Goal: Task Accomplishment & Management: Complete application form

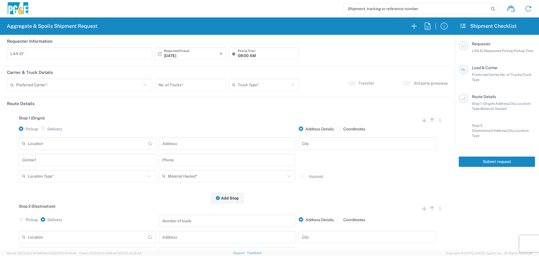
click at [57, 53] on input "text" at bounding box center [79, 54] width 138 height 10
type input "M"
type input "FLT8"
click at [238, 52] on input "08:00 AM" at bounding box center [267, 54] width 59 height 10
type input "07:00 AM"
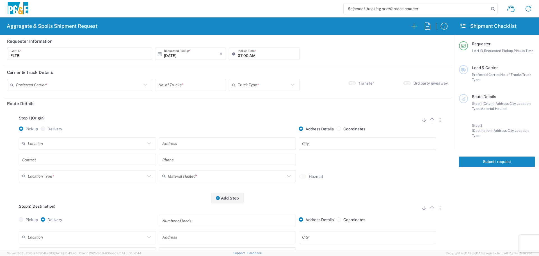
click at [82, 79] on div "Preferred Carrier *" at bounding box center [79, 85] width 145 height 12
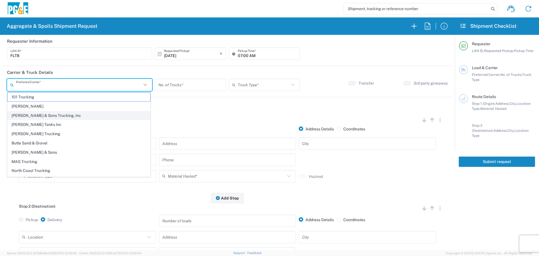
click at [74, 112] on span "[PERSON_NAME] & Sons Trucking, Inc" at bounding box center [79, 115] width 143 height 9
type input "[PERSON_NAME] & Sons Trucking, Inc"
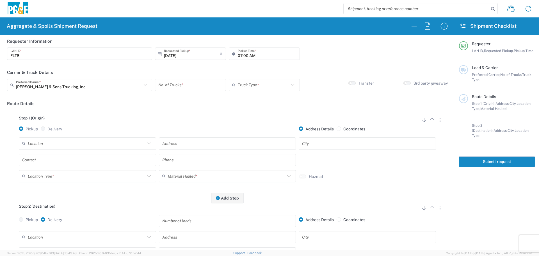
click at [189, 80] on input "number" at bounding box center [190, 85] width 64 height 10
type input "3"
click at [277, 85] on input "text" at bounding box center [263, 85] width 51 height 10
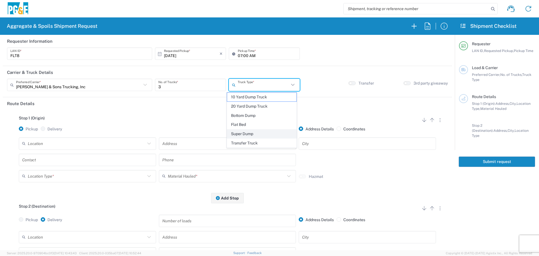
click at [247, 134] on span "Super Dump" at bounding box center [261, 134] width 69 height 9
type input "Super Dump"
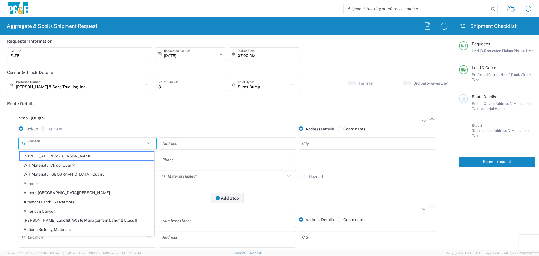
click at [74, 146] on input "text" at bounding box center [87, 143] width 118 height 10
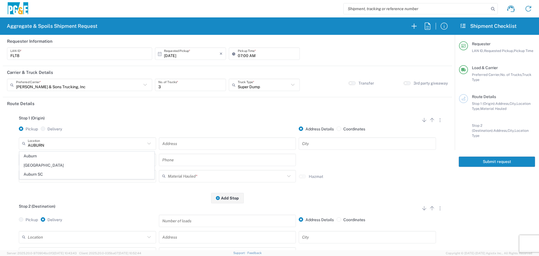
click at [62, 161] on span "[GEOGRAPHIC_DATA]" at bounding box center [87, 165] width 135 height 9
type input "[GEOGRAPHIC_DATA]"
type input "[STREET_ADDRESS]"
type input "Auburn"
type input "Business No Loading Dock"
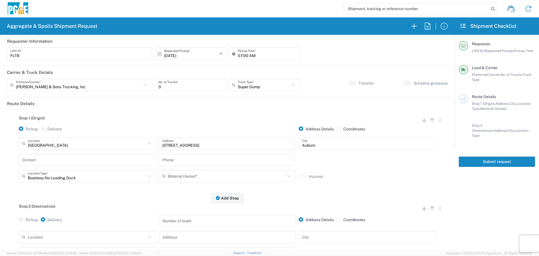
click at [101, 163] on input "text" at bounding box center [87, 160] width 131 height 10
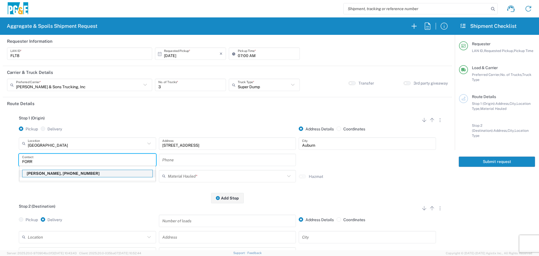
click at [88, 174] on p "[PERSON_NAME], [PHONE_NUMBER]" at bounding box center [87, 173] width 130 height 7
type input "[PERSON_NAME]"
type input "[PHONE_NUMBER]"
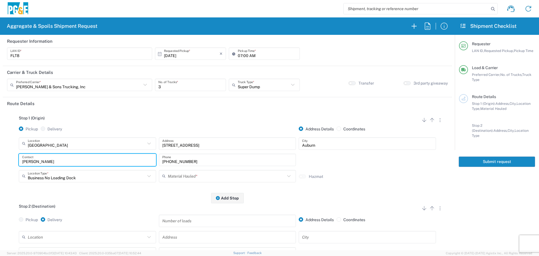
click at [121, 197] on div "Stop 1 (Origin) Add Stop Above Add Stop Below Remove Stop Pickup Delivery Addre…" at bounding box center [227, 154] width 441 height 88
click at [234, 174] on input "text" at bounding box center [227, 176] width 118 height 10
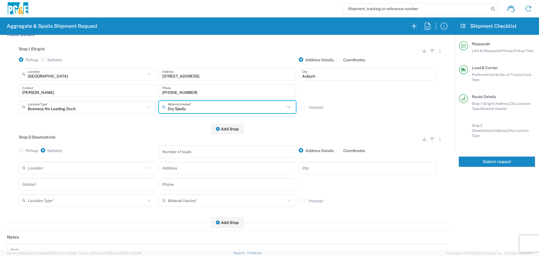
scroll to position [84, 0]
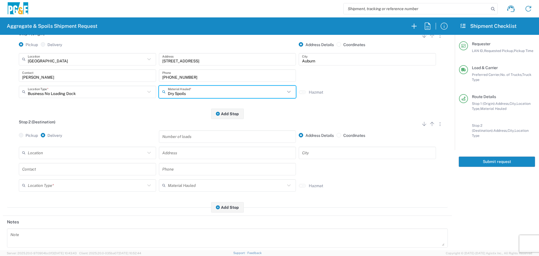
type input "Dry Spoils"
click at [55, 158] on input "text" at bounding box center [87, 153] width 118 height 10
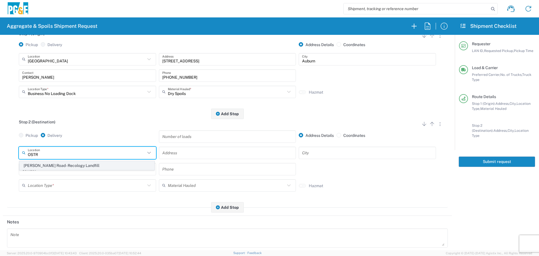
click at [47, 164] on span "[PERSON_NAME] Road - Recology Landfill" at bounding box center [87, 165] width 135 height 9
type input "[PERSON_NAME] Road - Recology Landfill"
type input "[STREET_ADDRESS][PERSON_NAME]"
type input "Wheatland"
type input "Landfill"
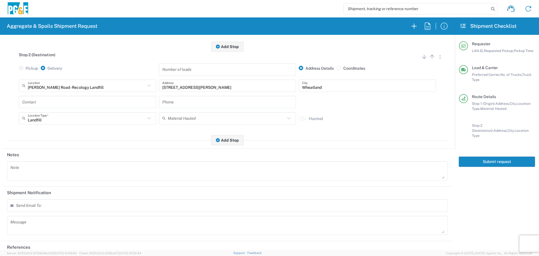
scroll to position [169, 0]
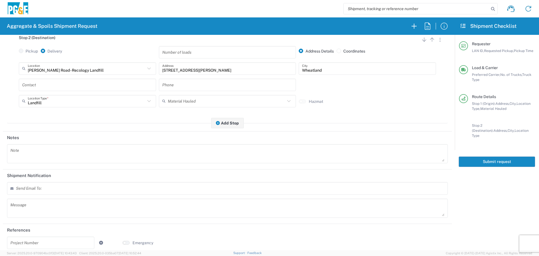
click at [81, 190] on div "Send Email To:" at bounding box center [227, 188] width 441 height 13
type input "[EMAIL_ADDRESS][DOMAIN_NAME]"
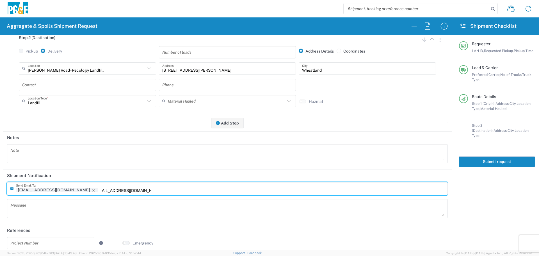
type input "[EMAIL_ADDRESS][DOMAIN_NAME]"
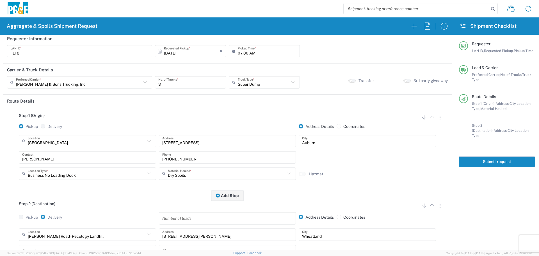
scroll to position [0, 0]
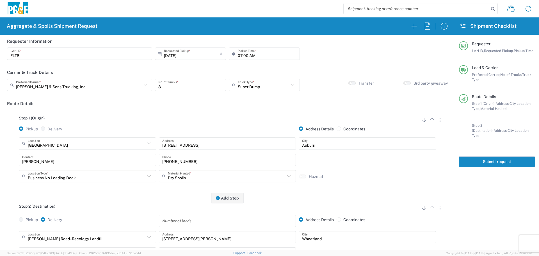
click at [493, 157] on button "Submit request" at bounding box center [497, 161] width 76 height 10
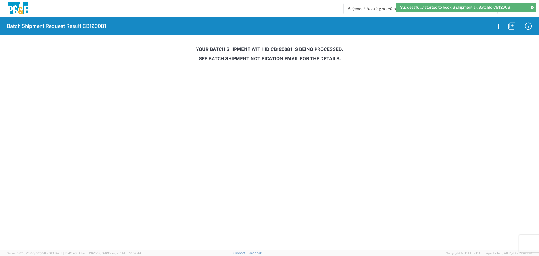
click at [279, 51] on h3 "Your batch shipment with id CB120081 is being processed." at bounding box center [270, 49] width 532 height 5
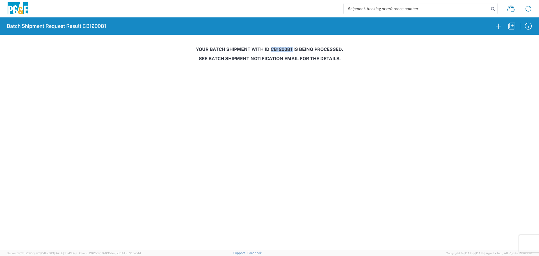
copy h3 "CB120081"
click at [510, 29] on icon "button" at bounding box center [512, 26] width 9 height 9
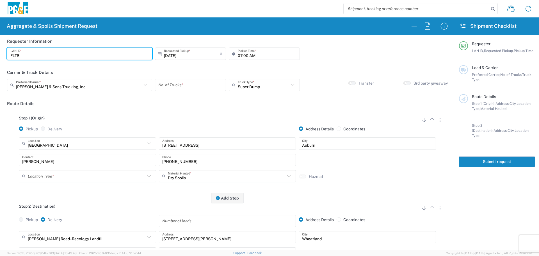
drag, startPoint x: 46, startPoint y: 56, endPoint x: 0, endPoint y: 58, distance: 46.1
click at [0, 58] on form "Requester Information FLT8 LAN ID * [DATE] × Requested Pickup * Cancel Apply 07…" at bounding box center [227, 142] width 455 height 215
type input "DSL0"
click at [92, 84] on input "text" at bounding box center [79, 85] width 126 height 10
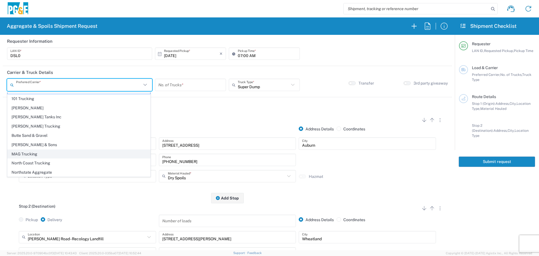
scroll to position [17, 0]
click at [30, 160] on span "Northstate Aggregate" at bounding box center [79, 162] width 143 height 9
type input "Northstate Aggregate"
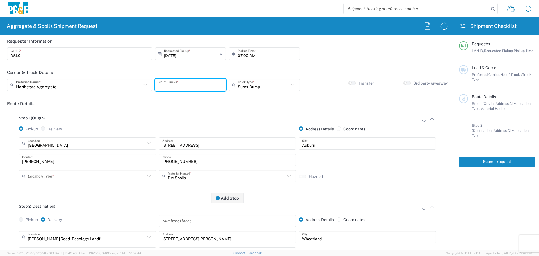
click at [189, 83] on input "number" at bounding box center [190, 85] width 64 height 10
type input "2"
click at [272, 85] on input "text" at bounding box center [263, 85] width 51 height 10
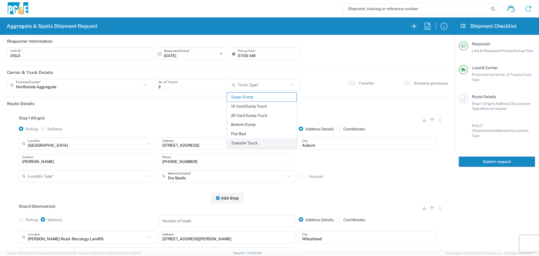
click at [238, 140] on span "Transfer Truck" at bounding box center [261, 143] width 69 height 9
type input "Transfer Truck"
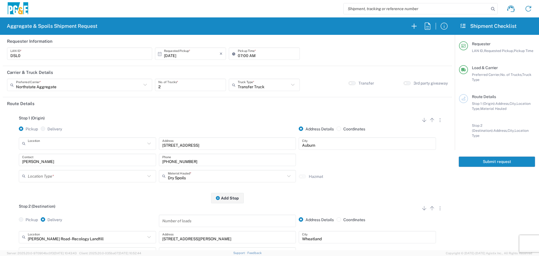
click at [86, 142] on input "text" at bounding box center [87, 143] width 118 height 10
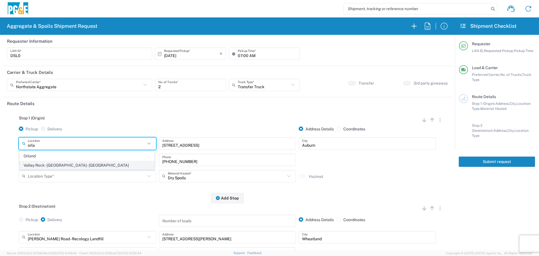
click at [65, 167] on span "Valley Rock - [GEOGRAPHIC_DATA] - [GEOGRAPHIC_DATA]" at bounding box center [87, 165] width 135 height 9
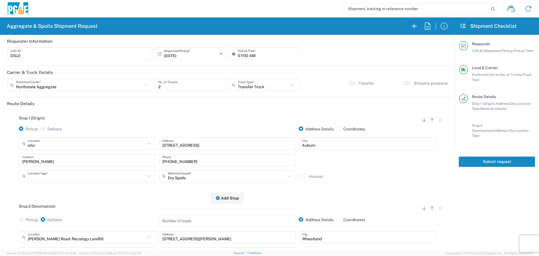
type input "Valley Rock - [GEOGRAPHIC_DATA] - [GEOGRAPHIC_DATA]"
type input "7266 CA-32"
type input "Orland"
type input "Quarry"
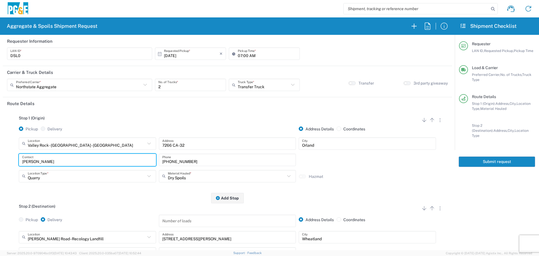
drag, startPoint x: 62, startPoint y: 164, endPoint x: 0, endPoint y: 160, distance: 61.9
click at [0, 160] on form "Requester Information DSL0 LAN ID * [DATE] × Requested Pickup * Cancel Apply 07…" at bounding box center [227, 142] width 455 height 215
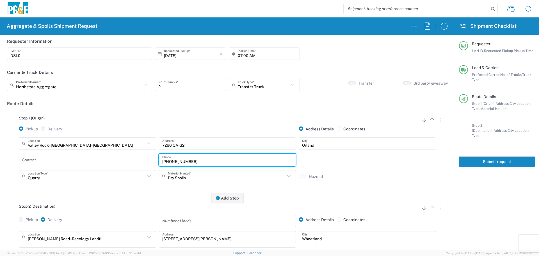
drag, startPoint x: 215, startPoint y: 160, endPoint x: 129, endPoint y: 159, distance: 86.3
click at [129, 159] on div "Contact [PHONE_NUMBER] Phone" at bounding box center [227, 162] width 420 height 16
click at [240, 178] on input "text" at bounding box center [227, 176] width 118 height 10
drag, startPoint x: 214, startPoint y: 149, endPoint x: 211, endPoint y: 149, distance: 3.4
click at [211, 149] on span "Base Rock (Class 2)" at bounding box center [225, 146] width 135 height 9
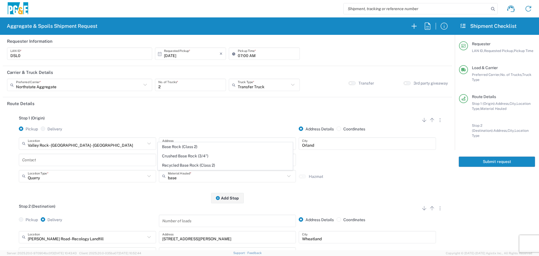
type input "Base Rock (Class 2)"
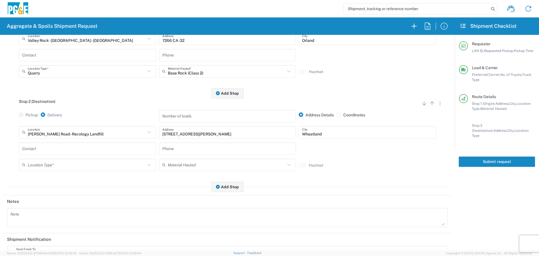
scroll to position [112, 0]
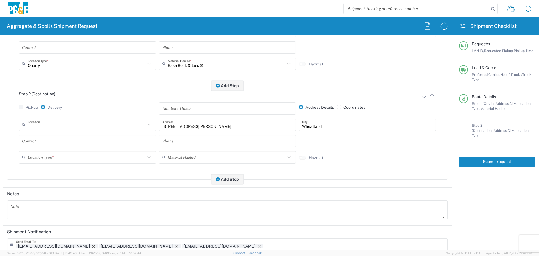
click at [123, 129] on input "text" at bounding box center [87, 125] width 118 height 10
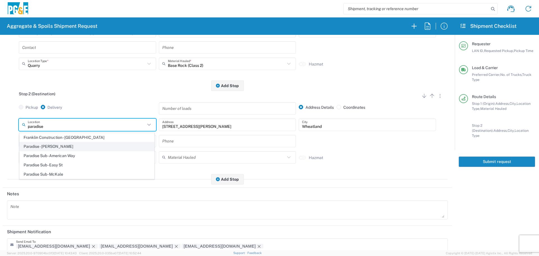
click at [41, 147] on span "Paradise - [PERSON_NAME]" at bounding box center [87, 146] width 135 height 9
type input "Paradise - [PERSON_NAME]"
type input "[STREET_ADDRESS][PERSON_NAME]"
type input "Paradise"
type input "Business No Loading Dock"
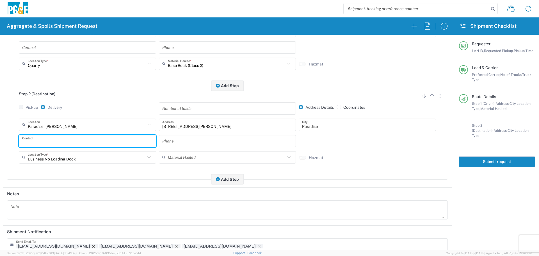
click at [74, 141] on input "text" at bounding box center [87, 141] width 131 height 10
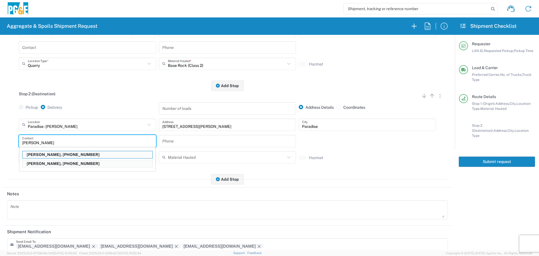
type input "[PERSON_NAME]"
type input "[PHONE_NUMBER]"
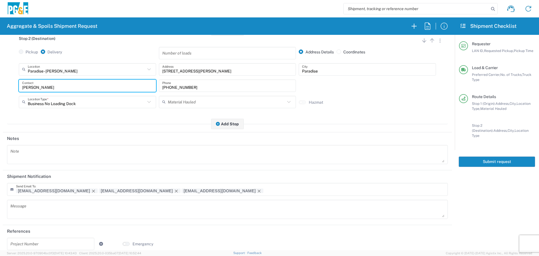
scroll to position [174, 0]
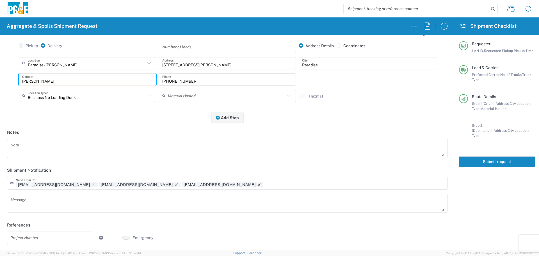
type input "[PERSON_NAME]"
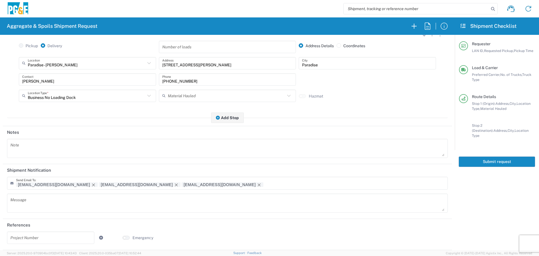
click at [267, 183] on input "text" at bounding box center [291, 185] width 49 height 5
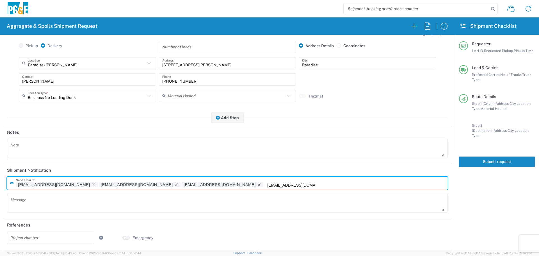
type input "[EMAIL_ADDRESS][DOMAIN_NAME]"
click at [175, 184] on icon "Remove tag" at bounding box center [176, 184] width 3 height 3
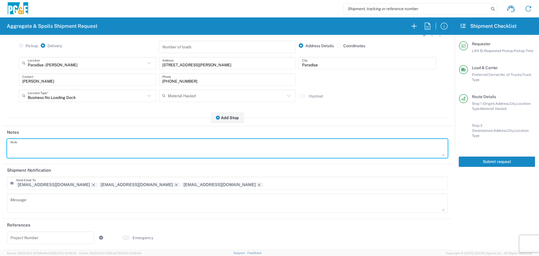
click at [61, 156] on textarea at bounding box center [227, 148] width 434 height 16
drag, startPoint x: 66, startPoint y: 148, endPoint x: 0, endPoint y: 147, distance: 65.7
click at [0, 147] on form "Requester Information DSL0 LAN ID * [DATE] × Requested Pickup * Cancel Apply 07…" at bounding box center [227, 142] width 455 height 215
type textarea "Haul virgin base rock"
click at [40, 203] on textarea at bounding box center [227, 203] width 434 height 16
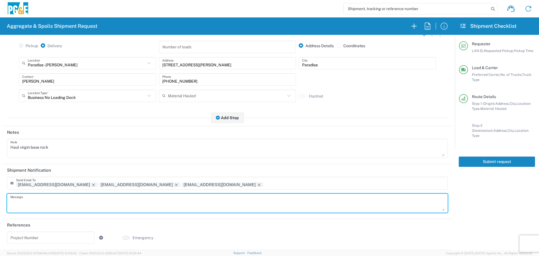
paste textarea "Haul virgin base rock"
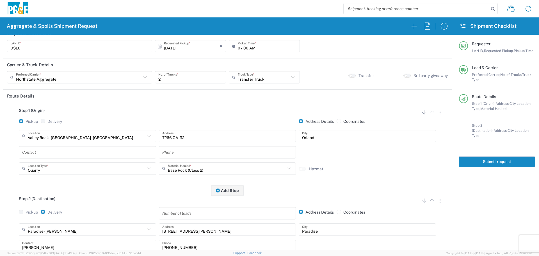
scroll to position [0, 0]
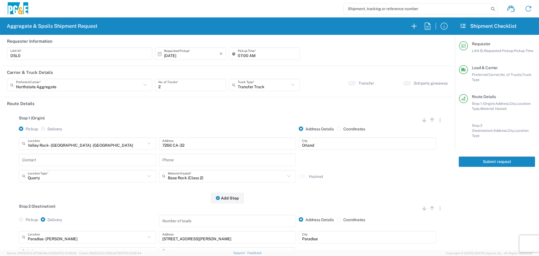
type textarea "Haul virgin base rock"
click at [499, 157] on button "Submit request" at bounding box center [497, 161] width 76 height 10
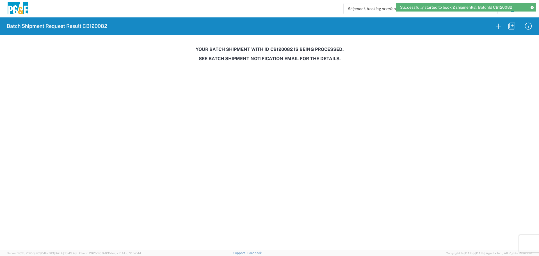
click at [281, 49] on h3 "Your batch shipment with id CB120082 is being processed." at bounding box center [270, 49] width 532 height 5
copy h3 "CB120082"
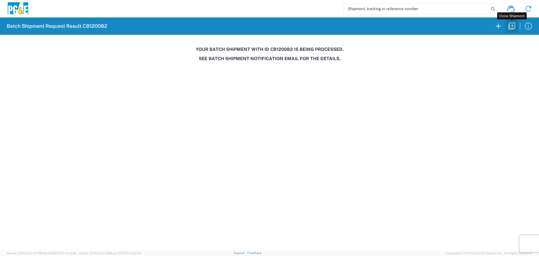
click at [514, 26] on icon "button" at bounding box center [512, 26] width 9 height 9
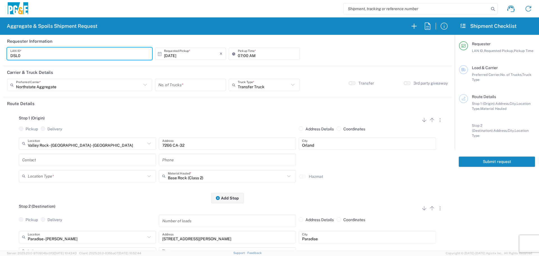
drag, startPoint x: 65, startPoint y: 53, endPoint x: 0, endPoint y: 59, distance: 64.9
click at [0, 59] on form "Requester Information DSL0 LAN ID * [DATE] × Requested Pickup * Cancel Apply 07…" at bounding box center [227, 142] width 455 height 215
type input "MJRS"
click at [180, 83] on input "number" at bounding box center [190, 85] width 64 height 10
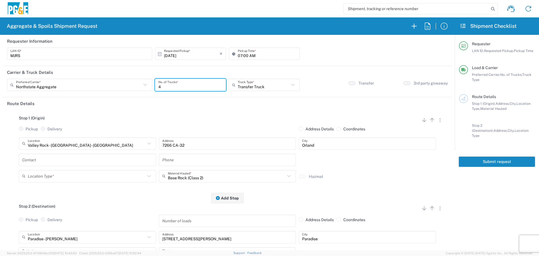
type input "4"
click at [248, 86] on input "text" at bounding box center [263, 85] width 51 height 10
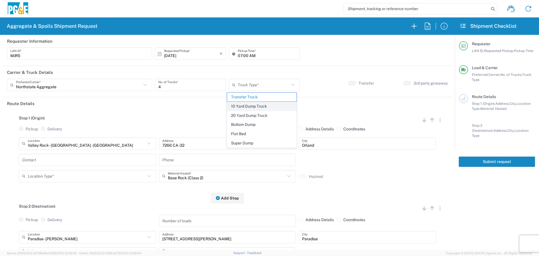
click at [249, 108] on span "10 Yard Dump Truck" at bounding box center [261, 106] width 69 height 9
type input "10 Yard Dump Truck"
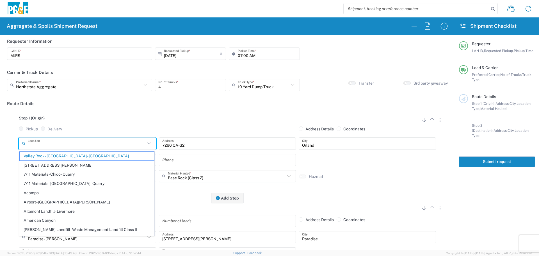
click at [112, 145] on input "text" at bounding box center [87, 143] width 118 height 10
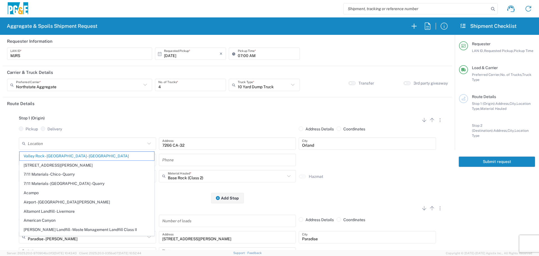
click at [247, 150] on div "7266 CA-32 Address" at bounding box center [228, 145] width 140 height 16
type input "Valley Rock - [GEOGRAPHIC_DATA] - [GEOGRAPHIC_DATA]"
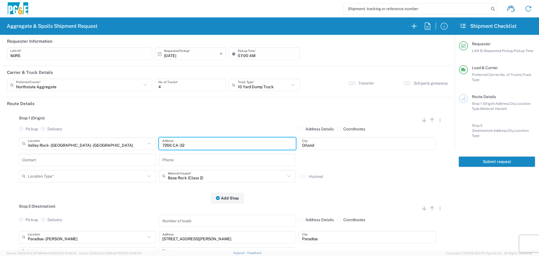
drag, startPoint x: 250, startPoint y: 145, endPoint x: 134, endPoint y: 139, distance: 116.4
click at [134, 139] on div "[GEOGRAPHIC_DATA] - [GEOGRAPHIC_DATA] - [GEOGRAPHIC_DATA] Location [GEOGRAPHIC_…" at bounding box center [227, 145] width 420 height 16
paste input "[STREET_ADDRESS][PERSON_NAME],"
type input "[STREET_ADDRESS][PERSON_NAME],"
click at [336, 142] on input "Orland" at bounding box center [367, 143] width 131 height 10
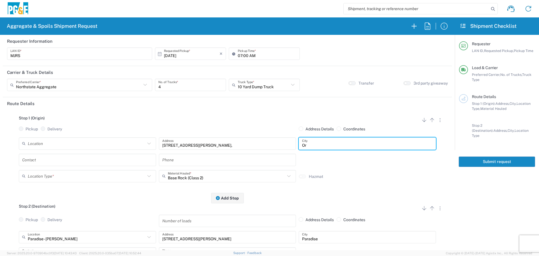
type input "O"
type input "Paradise"
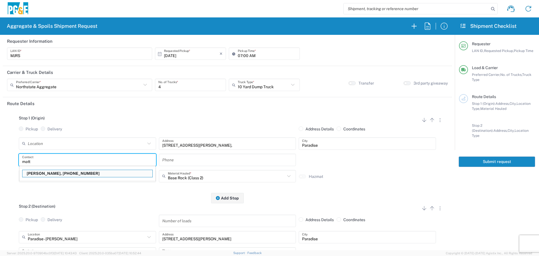
type input "[PERSON_NAME]"
type input "[PHONE_NUMBER]"
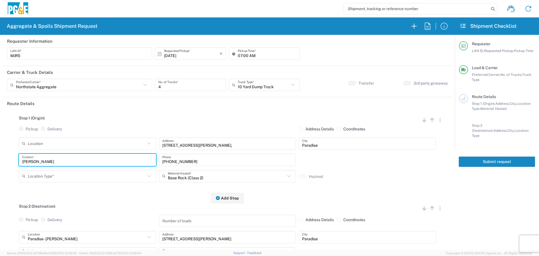
type input "[PERSON_NAME]"
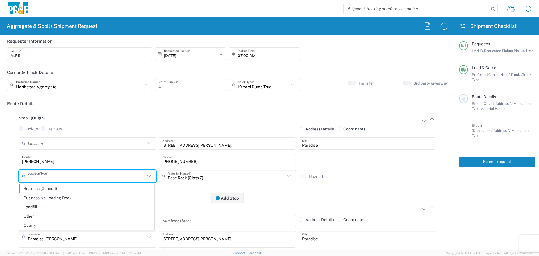
click at [67, 178] on input "text" at bounding box center [87, 176] width 118 height 10
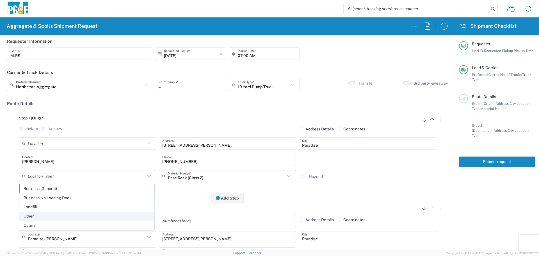
click at [65, 215] on span "Other" at bounding box center [87, 216] width 135 height 9
type input "Other"
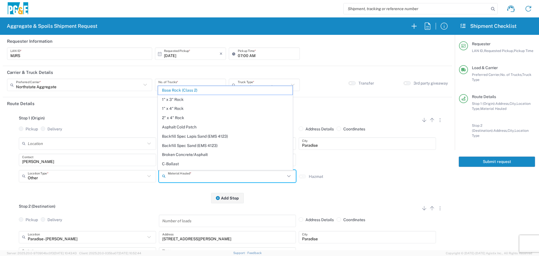
click at [190, 178] on input "text" at bounding box center [227, 176] width 118 height 10
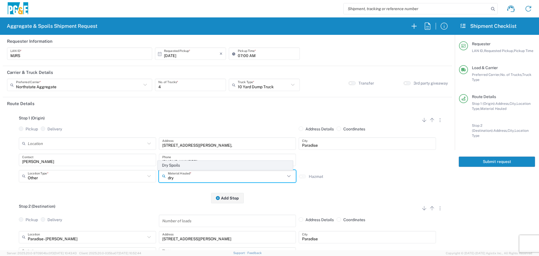
click at [193, 166] on span "Dry Spoils" at bounding box center [225, 165] width 135 height 9
type input "Dry Spoils"
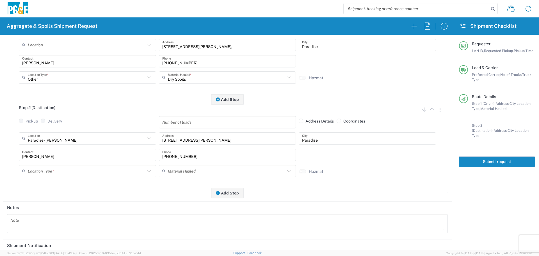
scroll to position [112, 0]
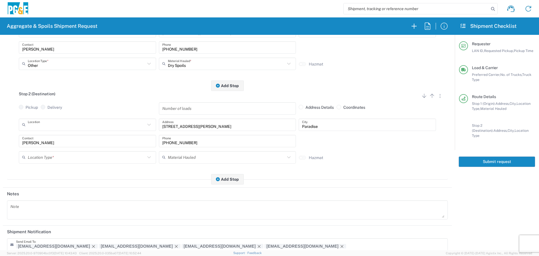
click at [101, 128] on input "text" at bounding box center [87, 125] width 118 height 10
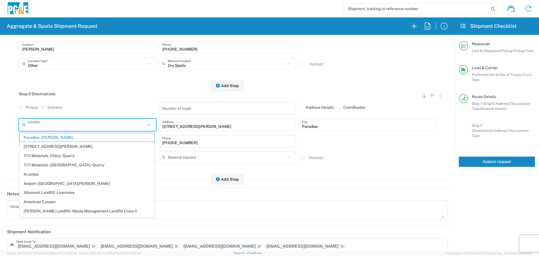
click at [190, 206] on textarea at bounding box center [227, 210] width 434 height 16
type input "Paradise - [PERSON_NAME]"
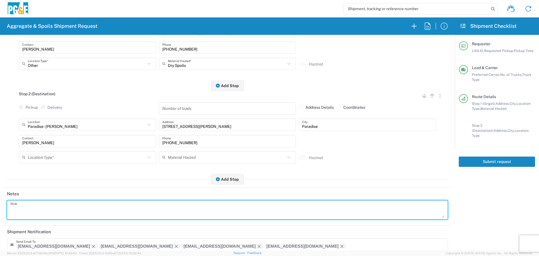
click at [80, 158] on input "text" at bounding box center [87, 157] width 118 height 10
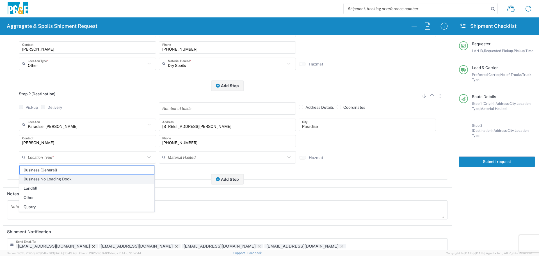
click at [63, 179] on span "Business No Loading Dock" at bounding box center [87, 179] width 135 height 9
type input "Business No Loading Dock"
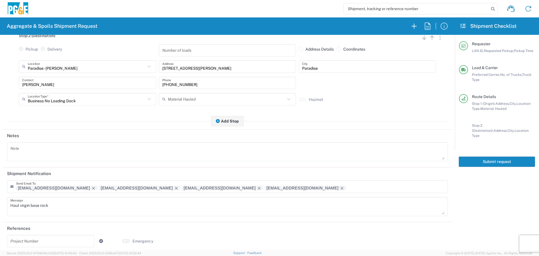
scroll to position [174, 0]
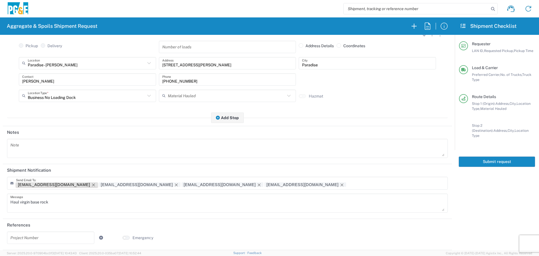
click at [91, 183] on icon "Remove tag" at bounding box center [93, 185] width 4 height 4
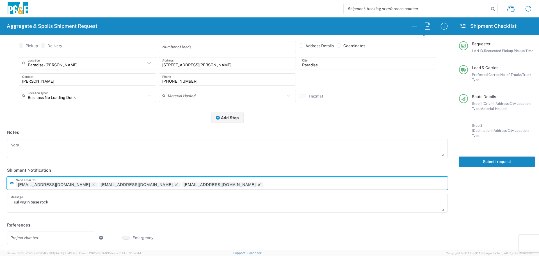
click at [46, 239] on input "text" at bounding box center [50, 238] width 81 height 10
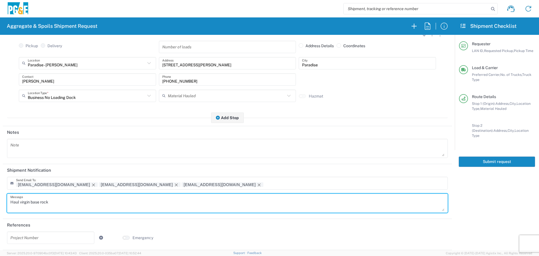
drag, startPoint x: 65, startPoint y: 197, endPoint x: 0, endPoint y: 211, distance: 66.9
click at [0, 211] on form "Requester Information MJRS LAN ID * [DATE] × Requested Pickup * Cancel Apply 07…" at bounding box center [227, 142] width 455 height 215
click at [36, 229] on header "References" at bounding box center [227, 225] width 449 height 13
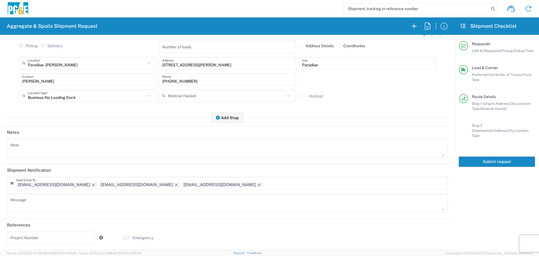
click at [29, 242] on input "text" at bounding box center [50, 238] width 81 height 10
click at [60, 235] on input "text" at bounding box center [50, 238] width 81 height 10
paste input "35424604"
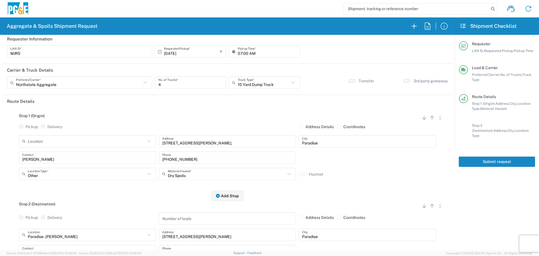
scroll to position [0, 0]
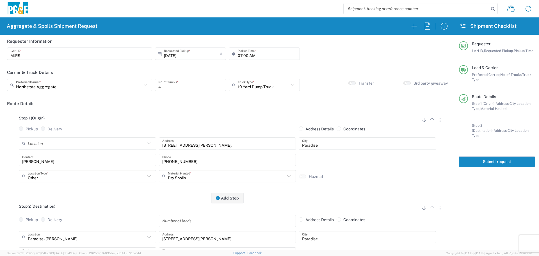
type input "35424604"
click at [491, 156] on button "Submit request" at bounding box center [497, 161] width 76 height 10
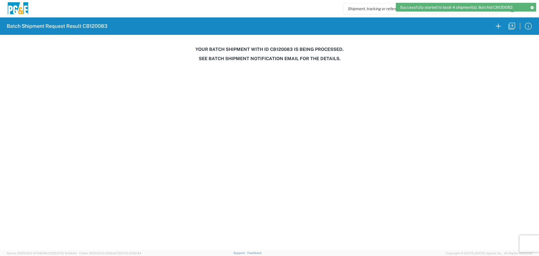
click at [276, 50] on h3 "Your batch shipment with id CB120083 is being processed." at bounding box center [270, 49] width 532 height 5
copy h3 "CB120083"
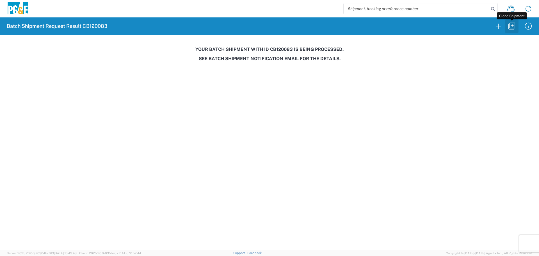
click at [514, 27] on icon "button" at bounding box center [512, 26] width 9 height 9
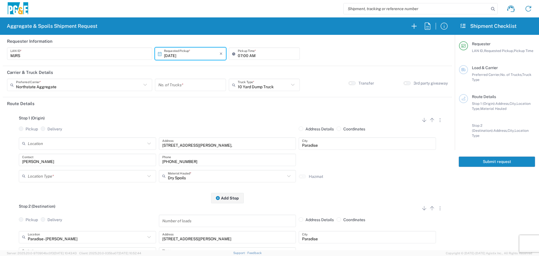
click at [173, 56] on input "[DATE]" at bounding box center [192, 54] width 56 height 10
click at [184, 88] on span "7" at bounding box center [182, 89] width 8 height 8
type input "[DATE]"
click at [184, 88] on input "number" at bounding box center [190, 85] width 64 height 10
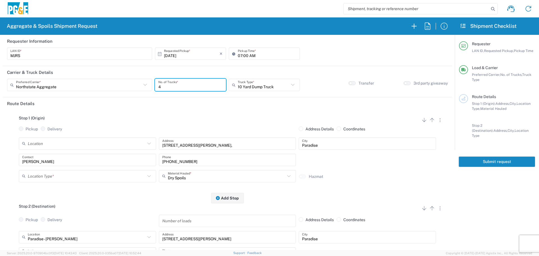
type input "4"
click at [82, 177] on input "text" at bounding box center [87, 176] width 118 height 10
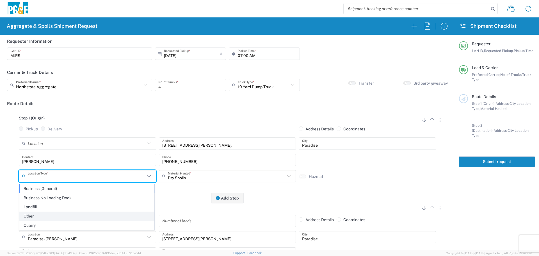
click at [52, 218] on span "Other" at bounding box center [87, 216] width 135 height 9
type input "Other"
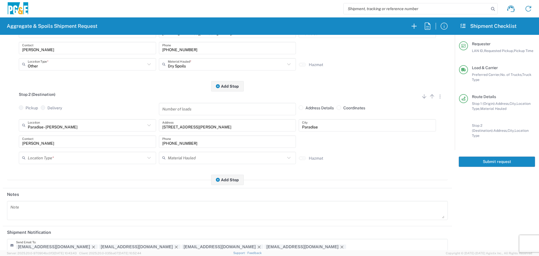
scroll to position [112, 0]
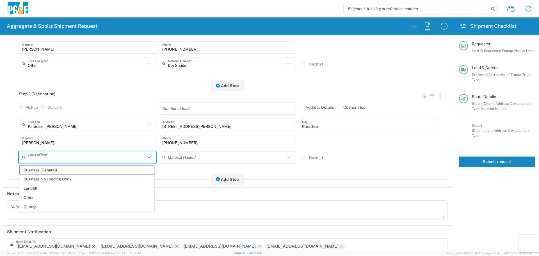
click at [97, 154] on input "text" at bounding box center [87, 157] width 118 height 10
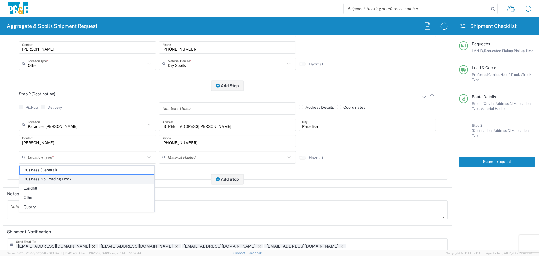
click at [82, 177] on span "Business No Loading Dock" at bounding box center [87, 179] width 135 height 9
type input "Business No Loading Dock"
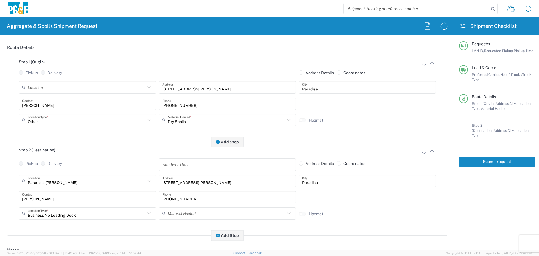
scroll to position [0, 0]
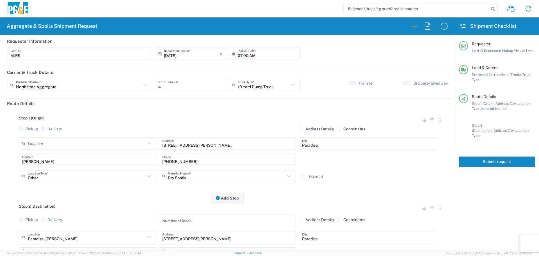
click at [493, 158] on button "Submit request" at bounding box center [497, 161] width 76 height 10
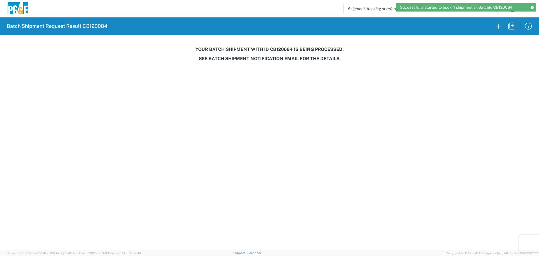
click at [280, 48] on h3 "Your batch shipment with id CB120084 is being processed." at bounding box center [270, 49] width 532 height 5
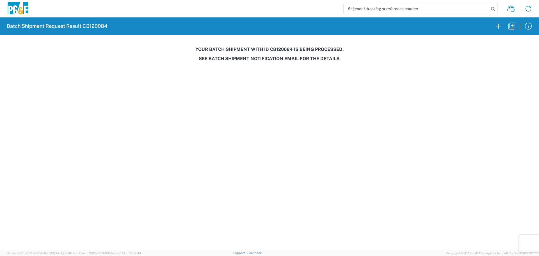
click at [285, 50] on h3 "Your batch shipment with id CB120084 is being processed." at bounding box center [270, 49] width 532 height 5
copy h3 "CB120084"
click at [510, 29] on icon "button" at bounding box center [512, 26] width 9 height 9
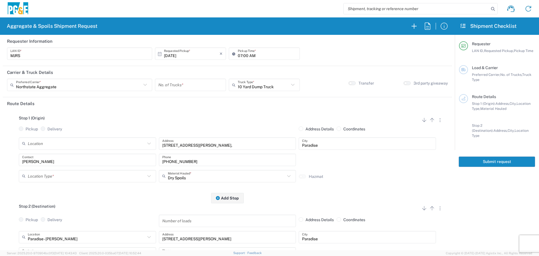
click at [185, 80] on input "number" at bounding box center [190, 85] width 64 height 10
type input "4"
click at [189, 56] on input "[DATE]" at bounding box center [192, 54] width 56 height 10
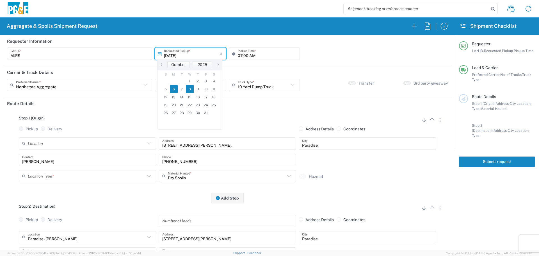
click at [188, 90] on span "8" at bounding box center [190, 89] width 8 height 8
type input "[DATE]"
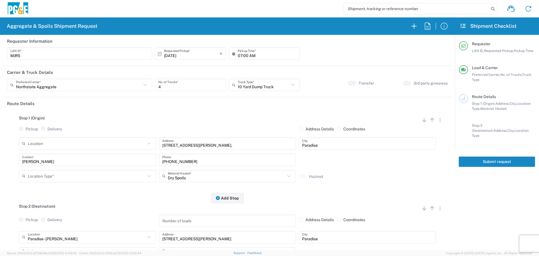
click at [110, 175] on input "text" at bounding box center [87, 176] width 118 height 10
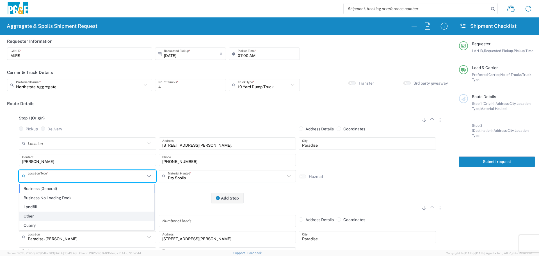
click at [60, 214] on span "Other" at bounding box center [87, 216] width 135 height 9
type input "Other"
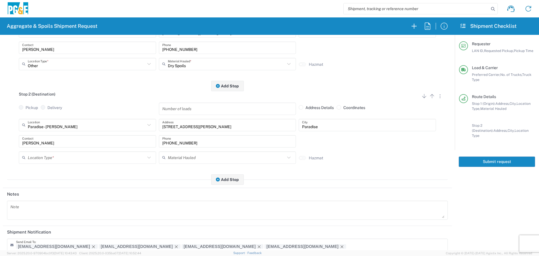
scroll to position [112, 0]
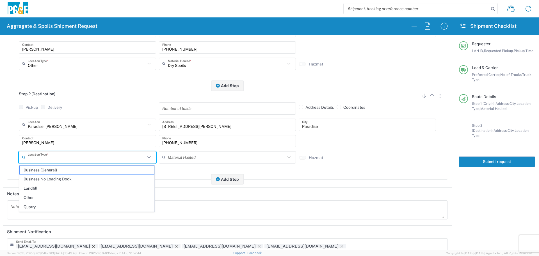
click at [84, 157] on input "text" at bounding box center [87, 157] width 118 height 10
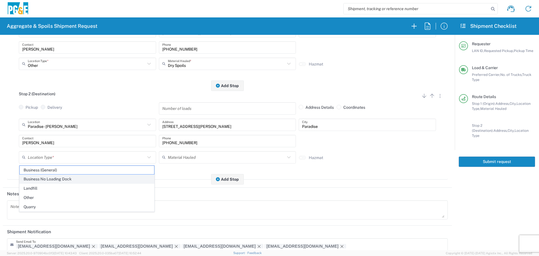
click at [72, 178] on span "Business No Loading Dock" at bounding box center [87, 179] width 135 height 9
type input "Business No Loading Dock"
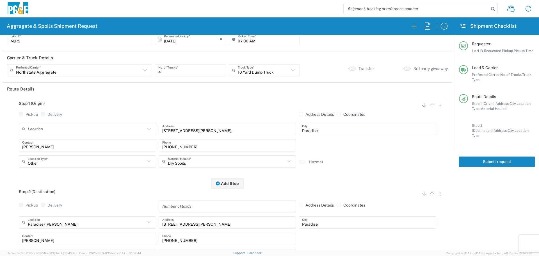
scroll to position [0, 0]
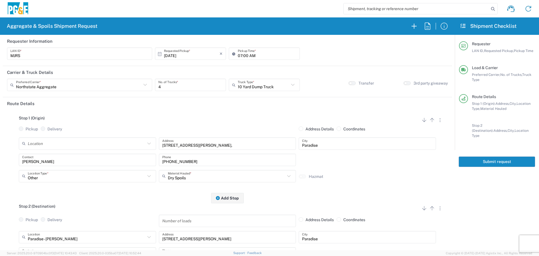
click at [488, 156] on button "Submit request" at bounding box center [497, 161] width 76 height 10
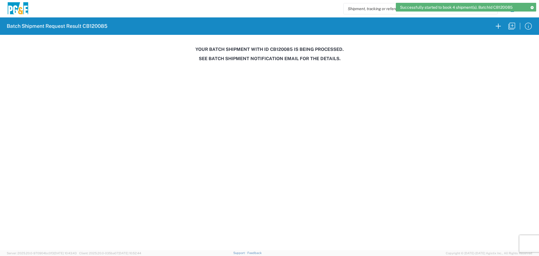
click at [286, 49] on h3 "Your batch shipment with id CB120085 is being processed." at bounding box center [270, 49] width 532 height 5
copy h3 "CB120085"
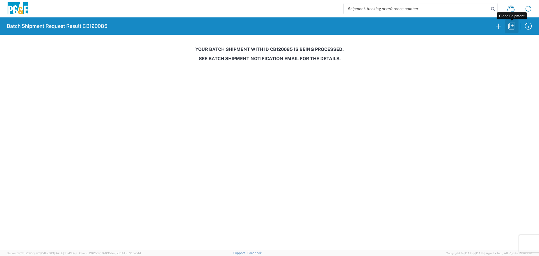
click at [511, 25] on icon "button" at bounding box center [512, 26] width 9 height 9
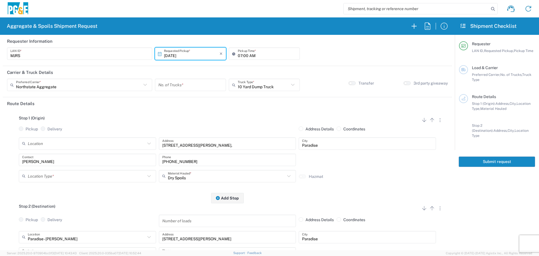
click at [166, 57] on input "[DATE]" at bounding box center [192, 54] width 56 height 10
click at [197, 86] on span "9" at bounding box center [198, 89] width 8 height 8
type input "[DATE]"
click at [197, 86] on input "number" at bounding box center [190, 85] width 64 height 10
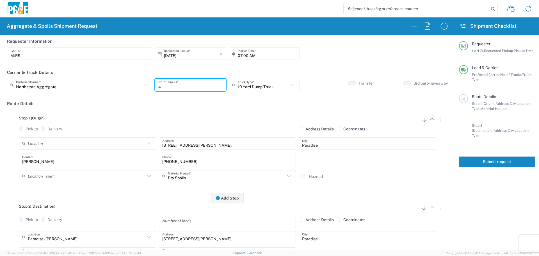
type input "4"
click at [97, 176] on input "text" at bounding box center [87, 176] width 118 height 10
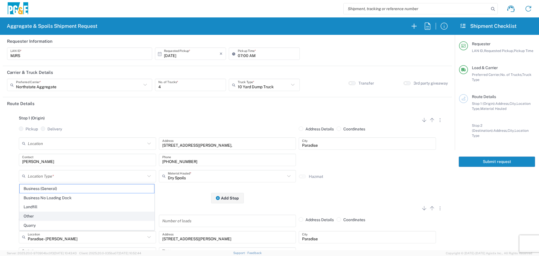
click at [69, 214] on span "Other" at bounding box center [87, 216] width 135 height 9
type input "Other"
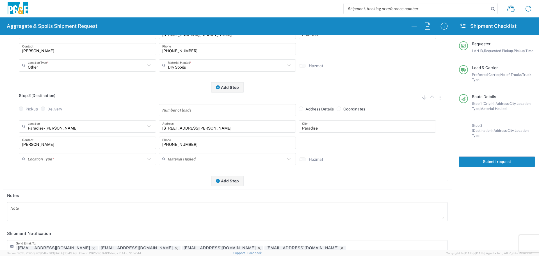
scroll to position [112, 0]
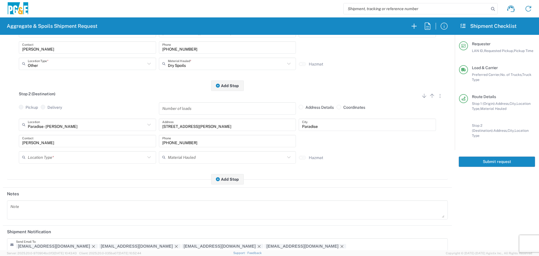
click at [87, 156] on input "text" at bounding box center [87, 157] width 118 height 10
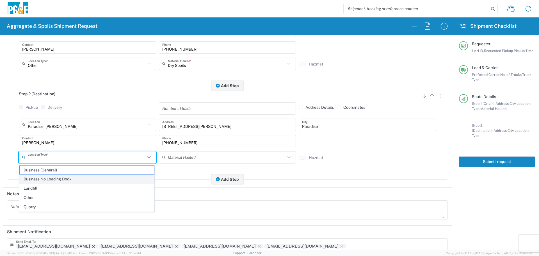
click at [75, 181] on span "Business No Loading Dock" at bounding box center [87, 179] width 135 height 9
type input "Business No Loading Dock"
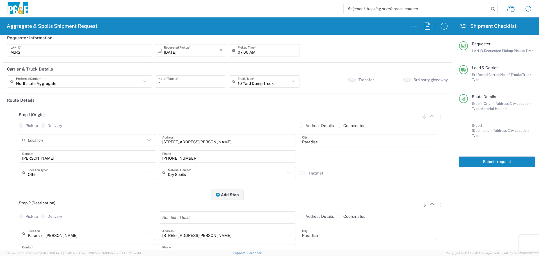
scroll to position [0, 0]
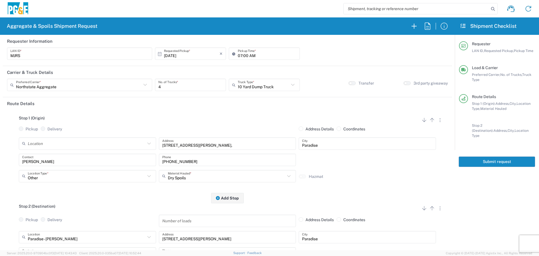
click at [486, 157] on button "Submit request" at bounding box center [497, 161] width 76 height 10
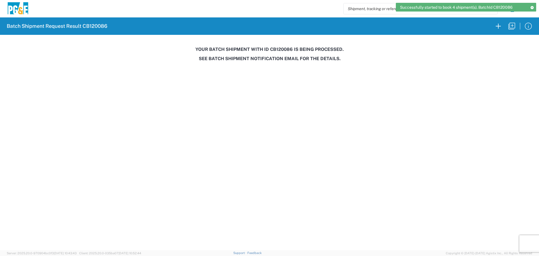
click at [282, 50] on h3 "Your batch shipment with id CB120086 is being processed." at bounding box center [270, 49] width 532 height 5
copy h3 "CB120086"
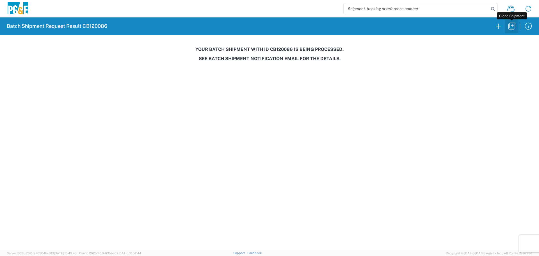
click at [507, 27] on button "button" at bounding box center [511, 25] width 13 height 13
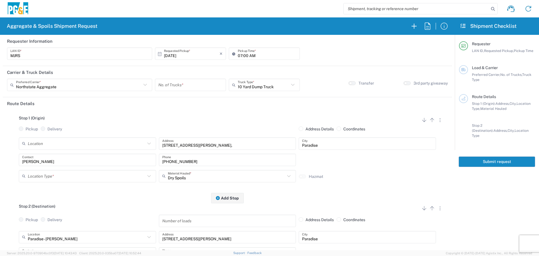
click at [206, 51] on input "[DATE]" at bounding box center [192, 54] width 56 height 10
click at [207, 88] on span "10" at bounding box center [206, 89] width 8 height 8
type input "[DATE]"
click at [207, 88] on input "number" at bounding box center [190, 85] width 64 height 10
type input "4"
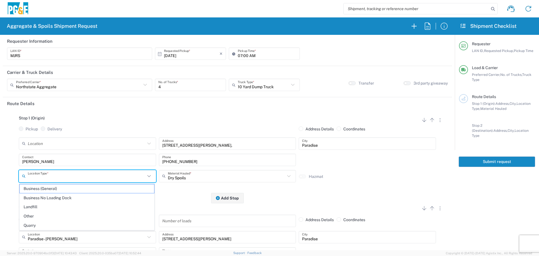
click at [92, 176] on input "text" at bounding box center [87, 176] width 118 height 10
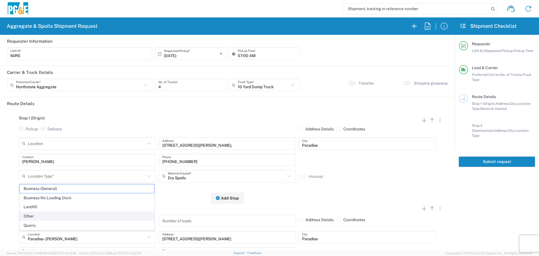
click at [61, 215] on span "Other" at bounding box center [87, 216] width 135 height 9
type input "Other"
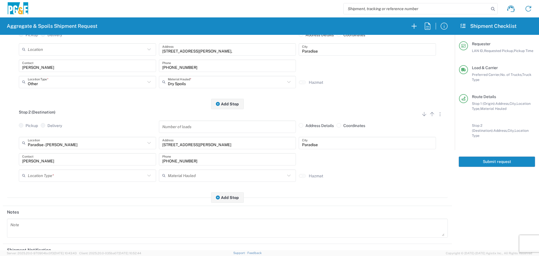
scroll to position [112, 0]
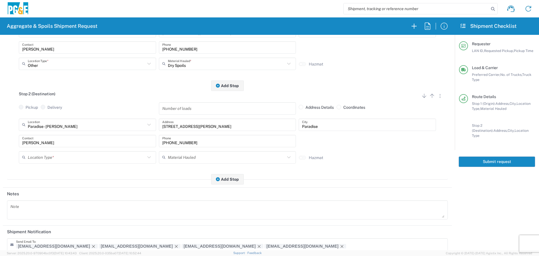
click at [57, 156] on input "text" at bounding box center [87, 157] width 118 height 10
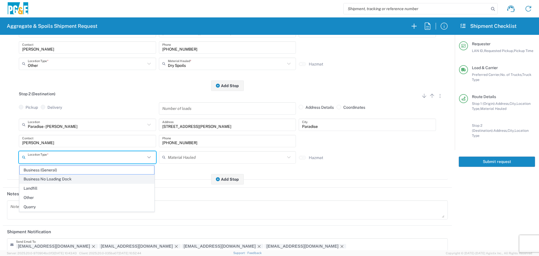
click at [50, 178] on span "Business No Loading Dock" at bounding box center [87, 179] width 135 height 9
type input "Business No Loading Dock"
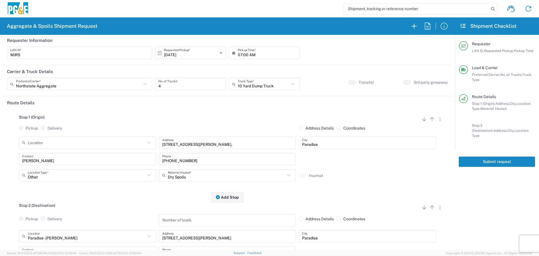
scroll to position [0, 0]
click at [492, 157] on button "Submit request" at bounding box center [497, 161] width 76 height 10
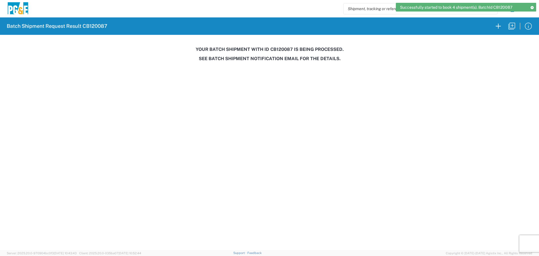
click at [284, 50] on h3 "Your batch shipment with id CB120087 is being processed." at bounding box center [270, 49] width 532 height 5
copy h3 "CB120087"
